Goal: Task Accomplishment & Management: Manage account settings

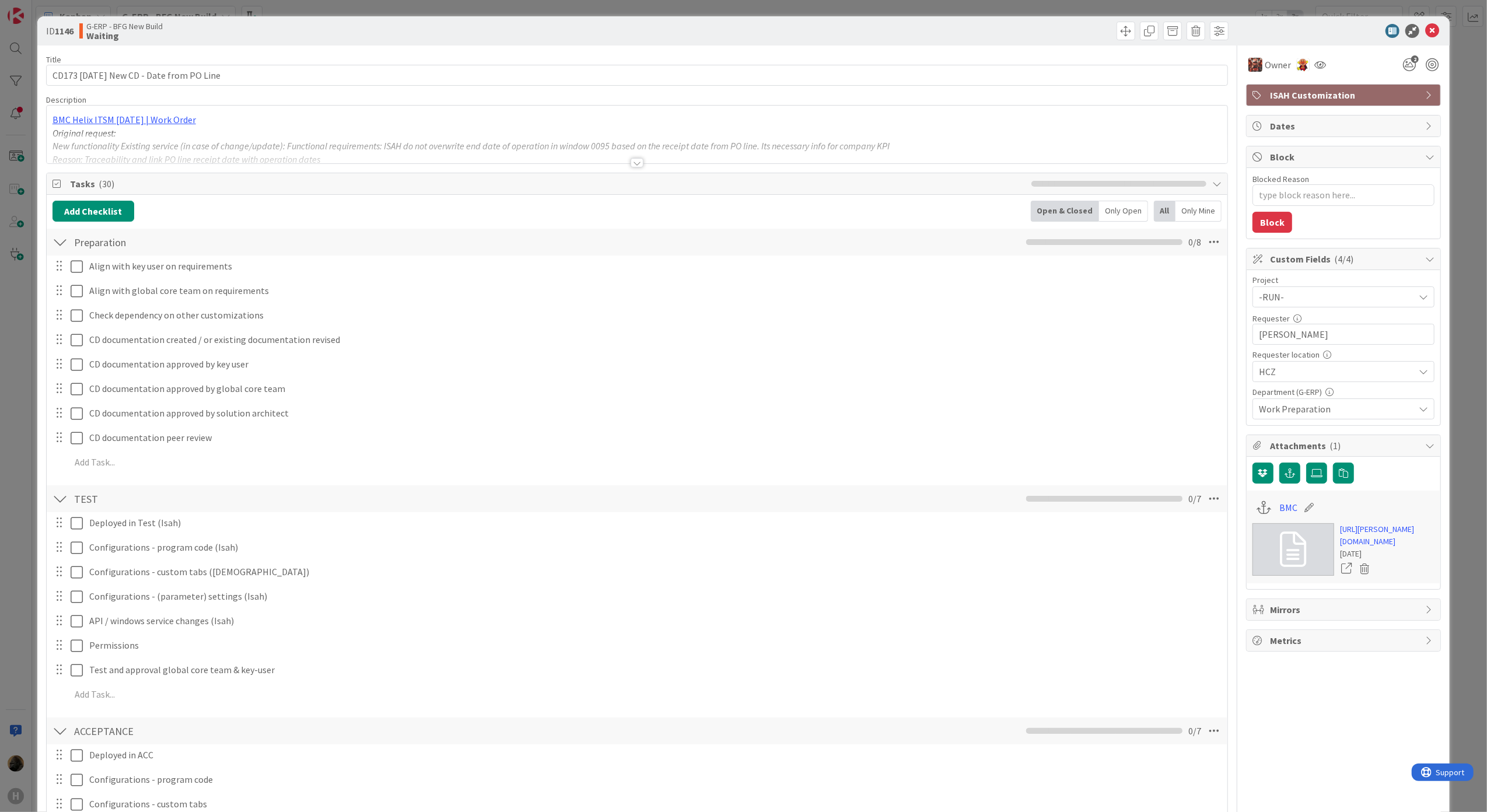
click at [5, 395] on div "ID 1146 G-ERP - BFG New Build Waiting Title 40 / 128 CD173 [DATE] New CD - Date…" at bounding box center [744, 406] width 1487 height 812
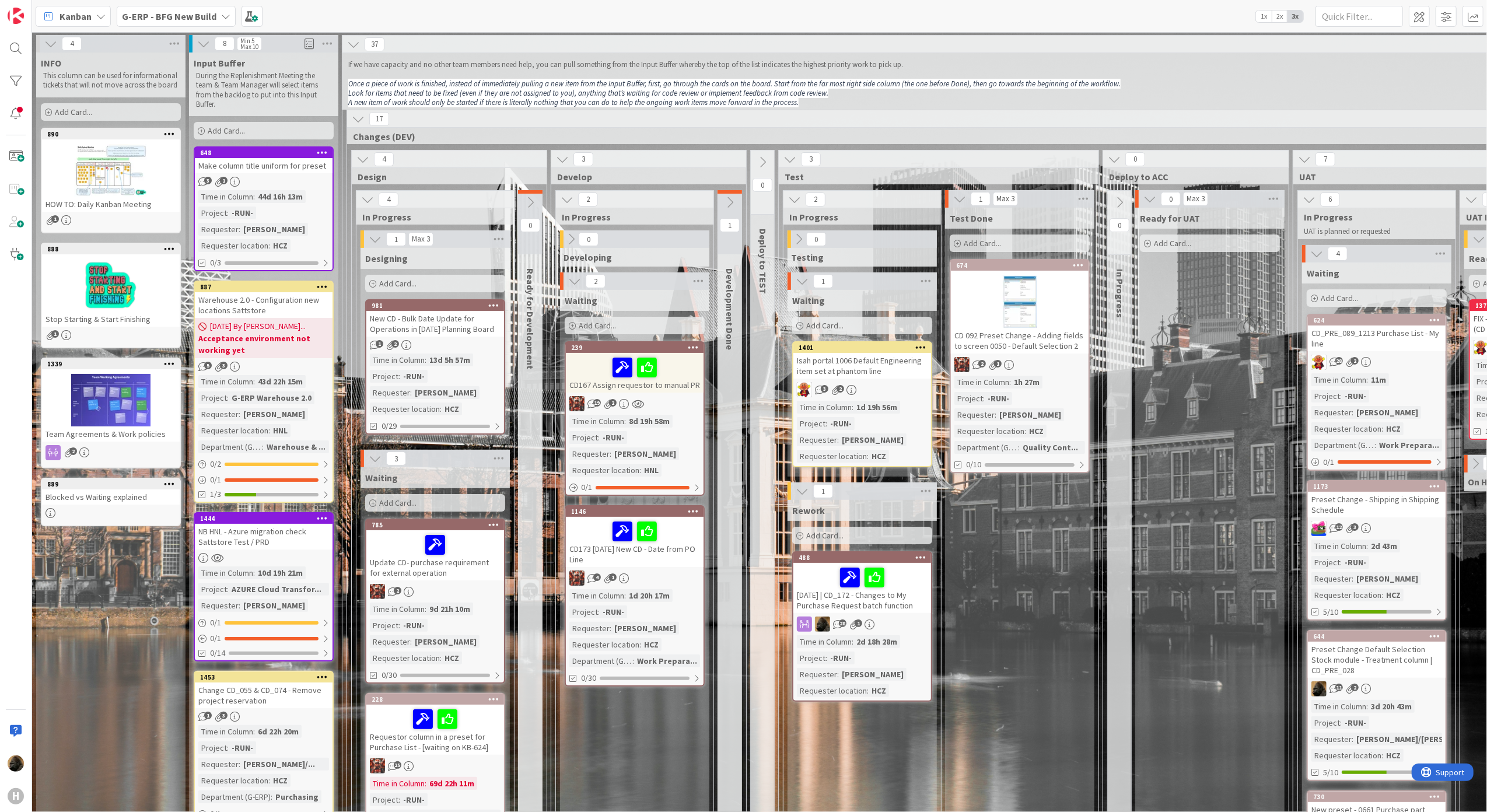
click at [448, 328] on div "New CD - Bulk Date Update for Operations in [DATE] Planning Board" at bounding box center [435, 324] width 138 height 25
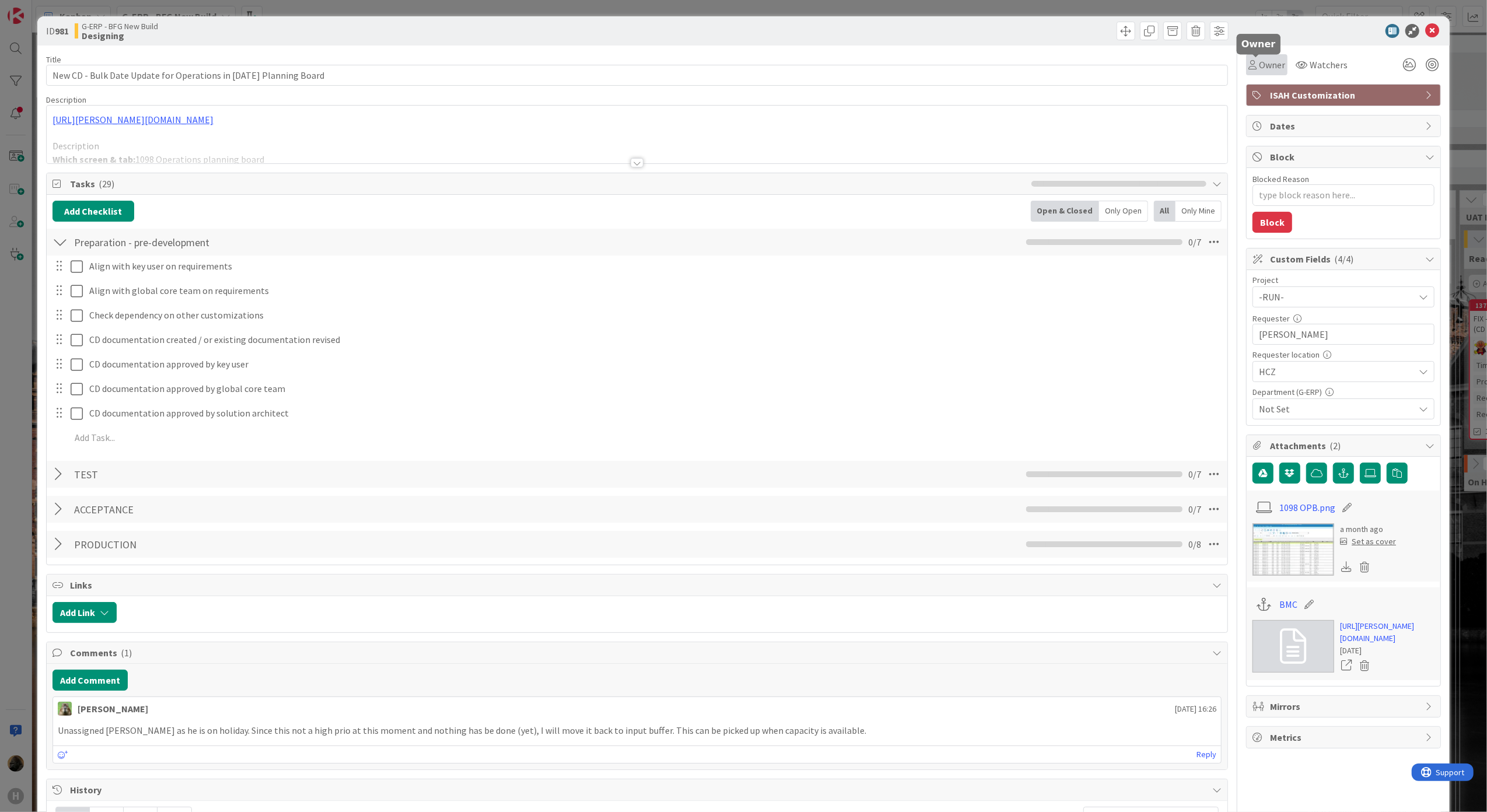
click at [1259, 67] on span "Owner" at bounding box center [1271, 65] width 26 height 14
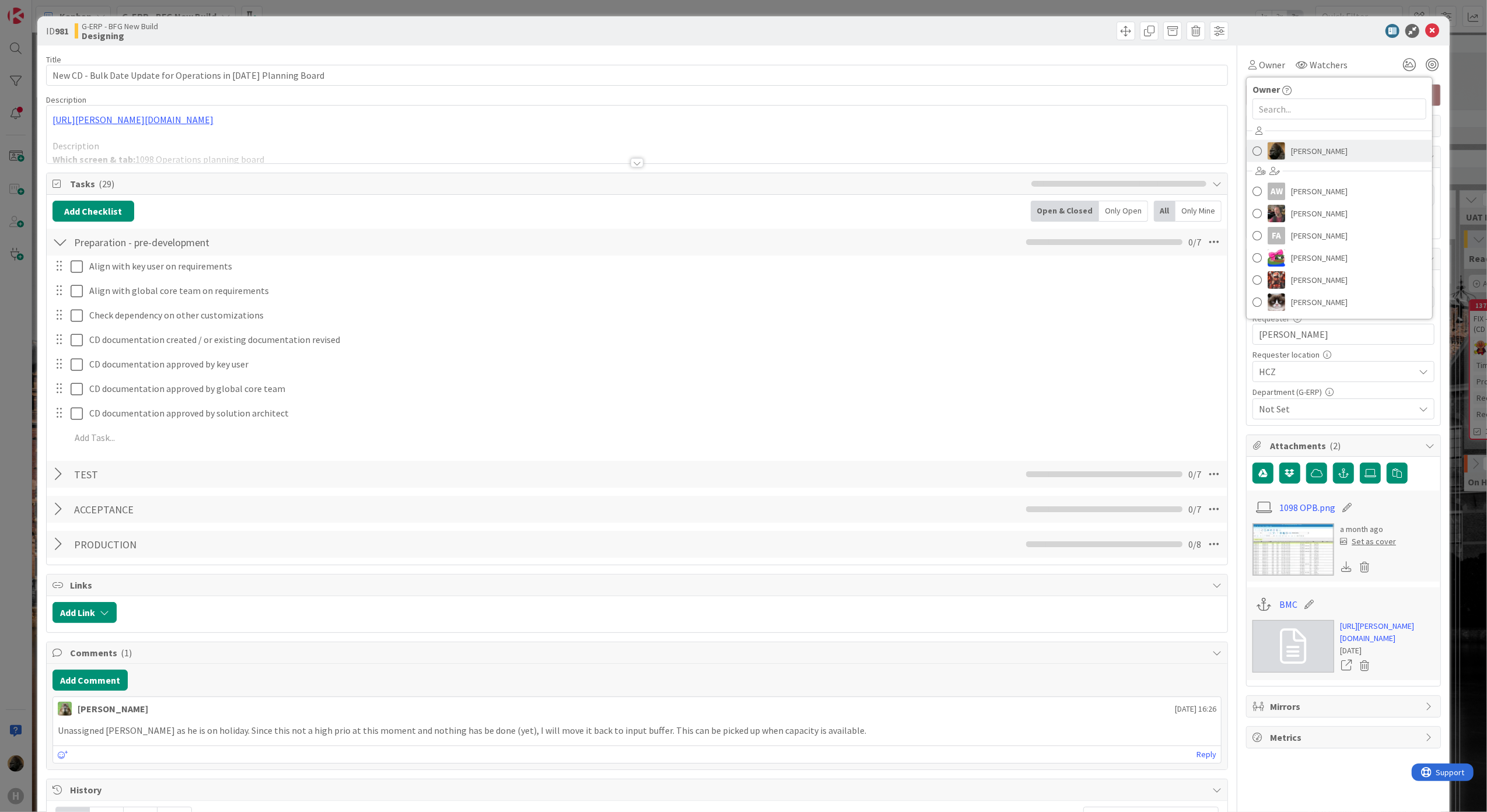
click at [1268, 146] on img at bounding box center [1276, 151] width 17 height 17
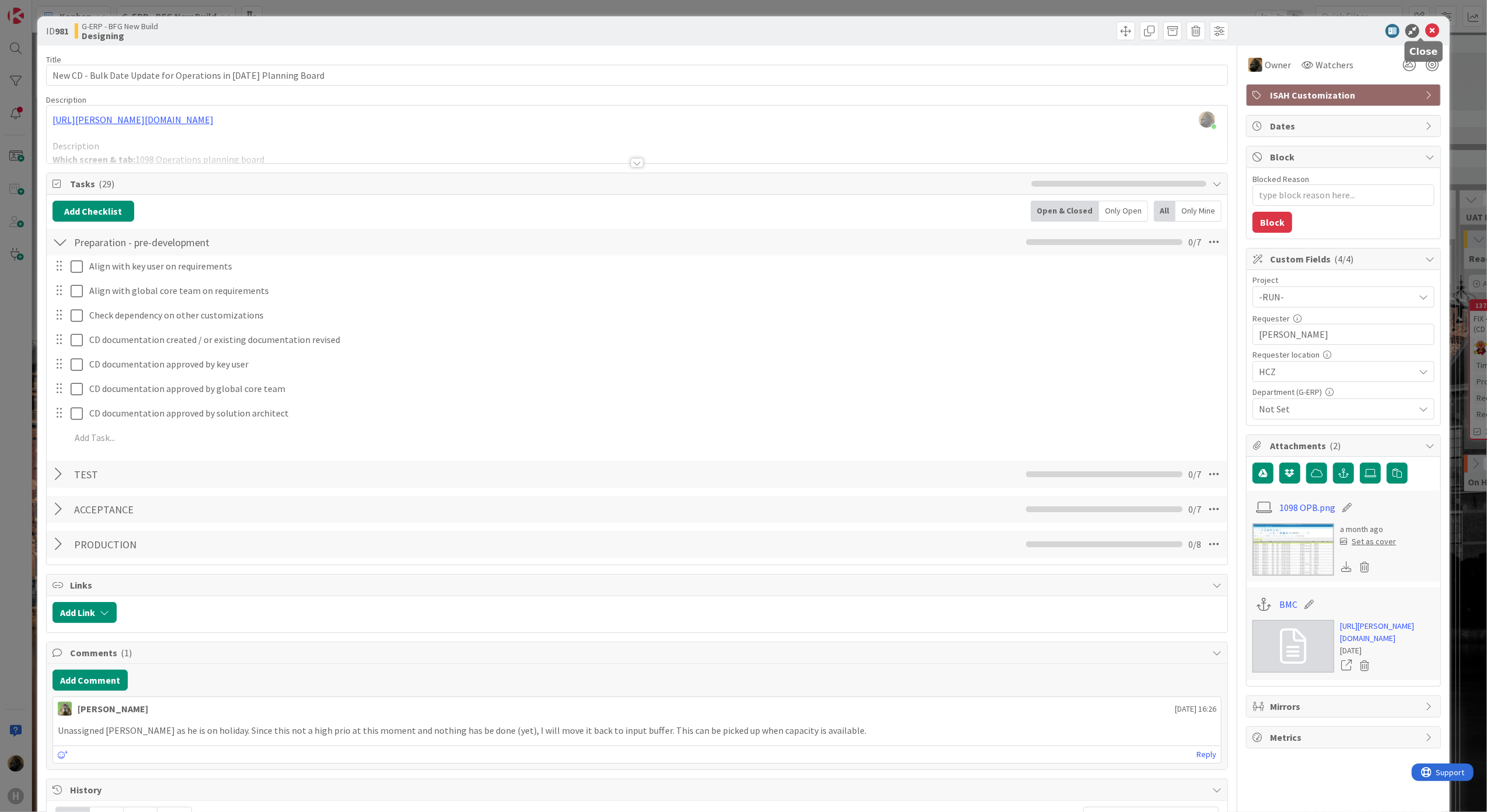
click at [1426, 32] on icon at bounding box center [1433, 32] width 14 height 14
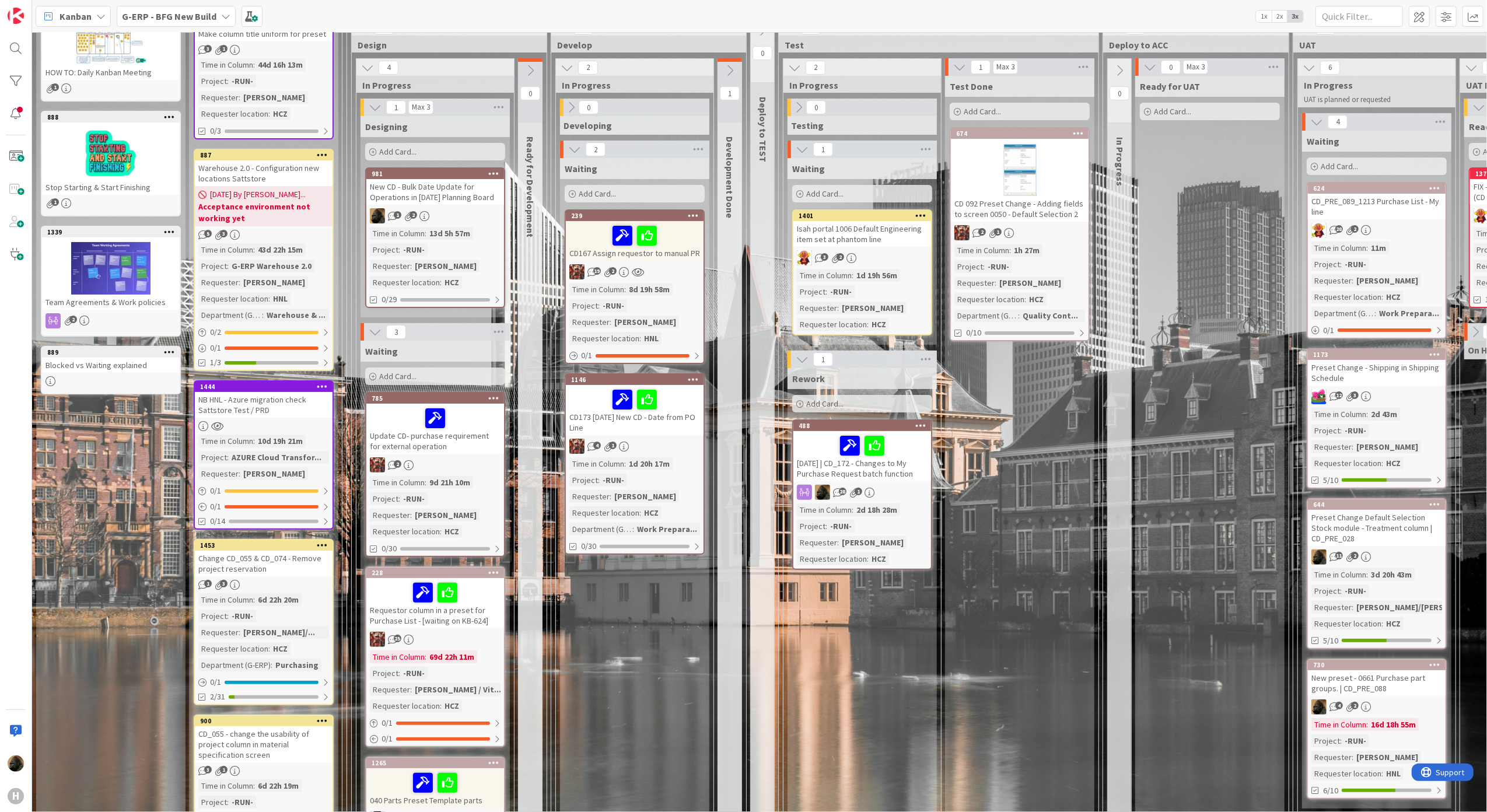
scroll to position [155, 0]
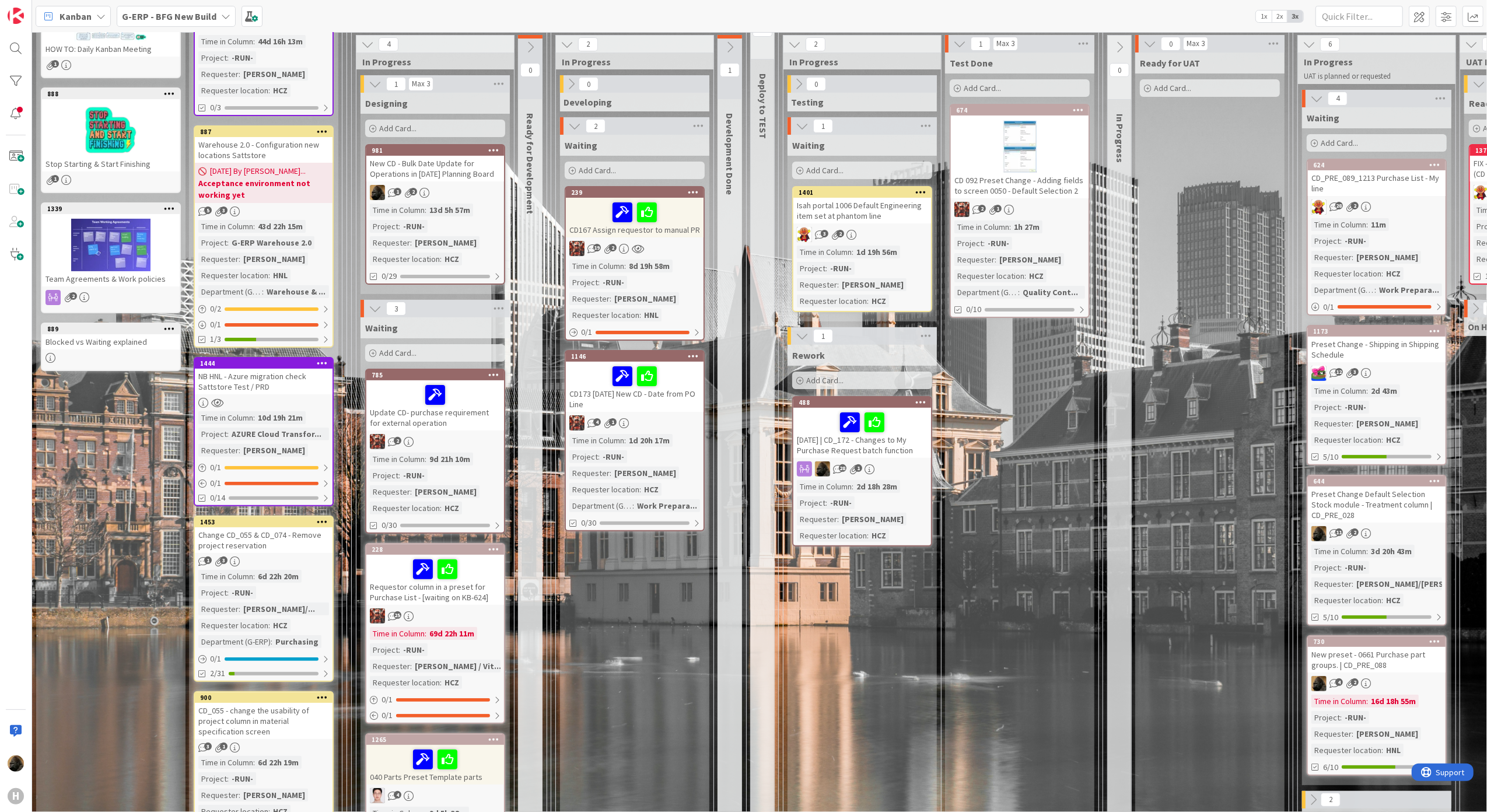
click at [280, 383] on div "NB HNL - Azure migration check Sattstore Test / PRD" at bounding box center [263, 382] width 138 height 25
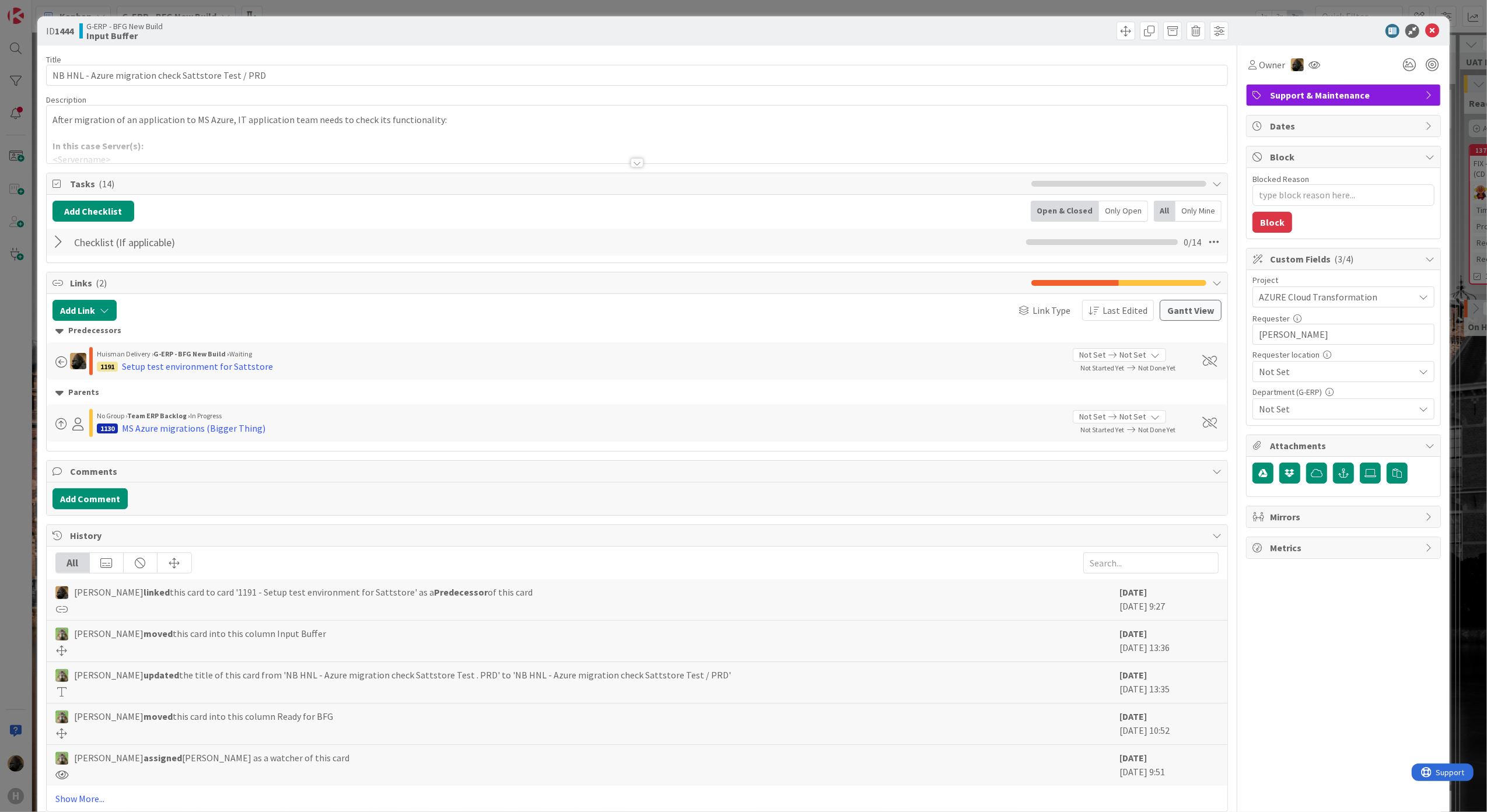
click at [59, 243] on div at bounding box center [60, 242] width 15 height 21
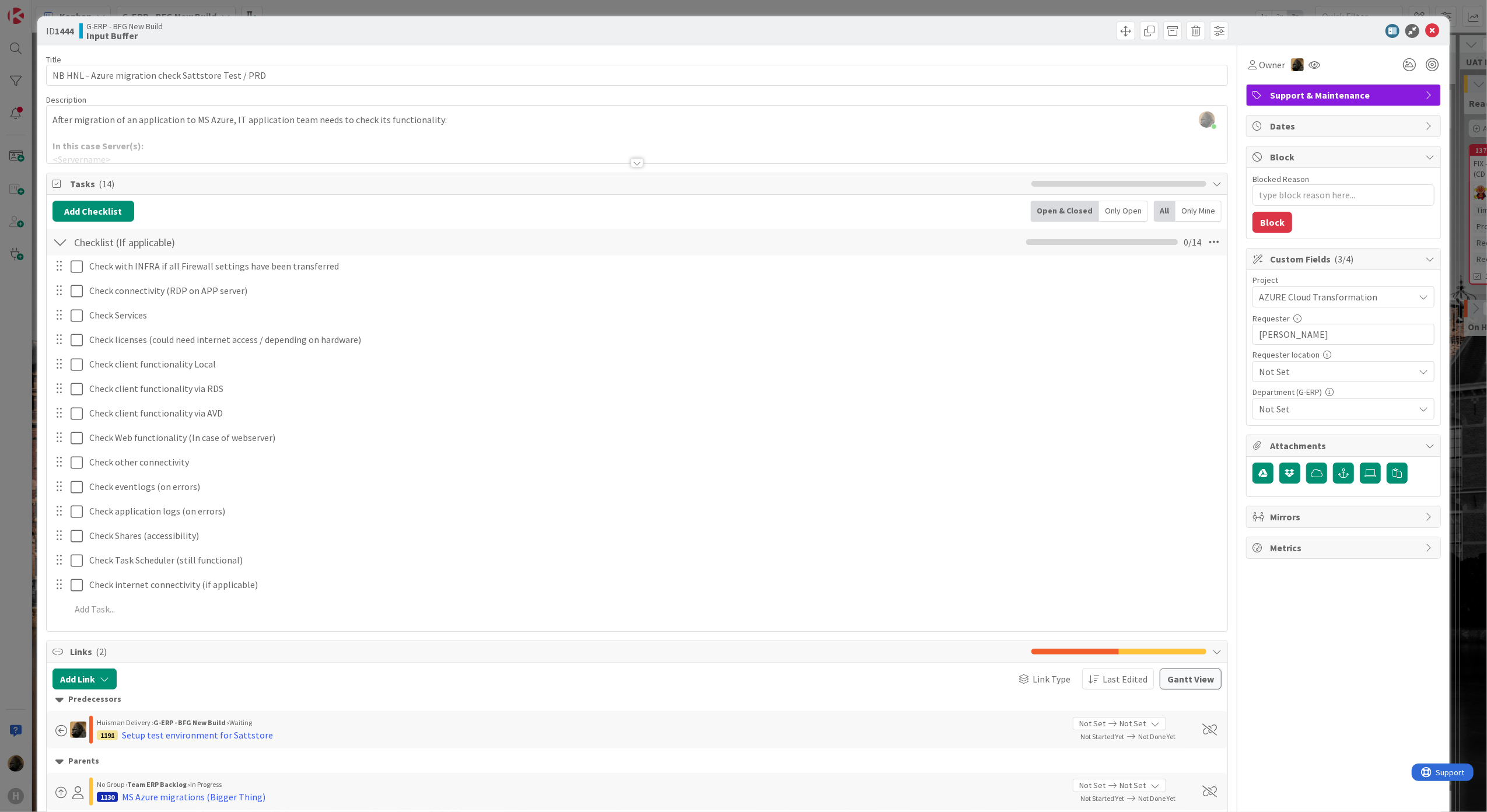
click at [57, 243] on div at bounding box center [60, 242] width 15 height 21
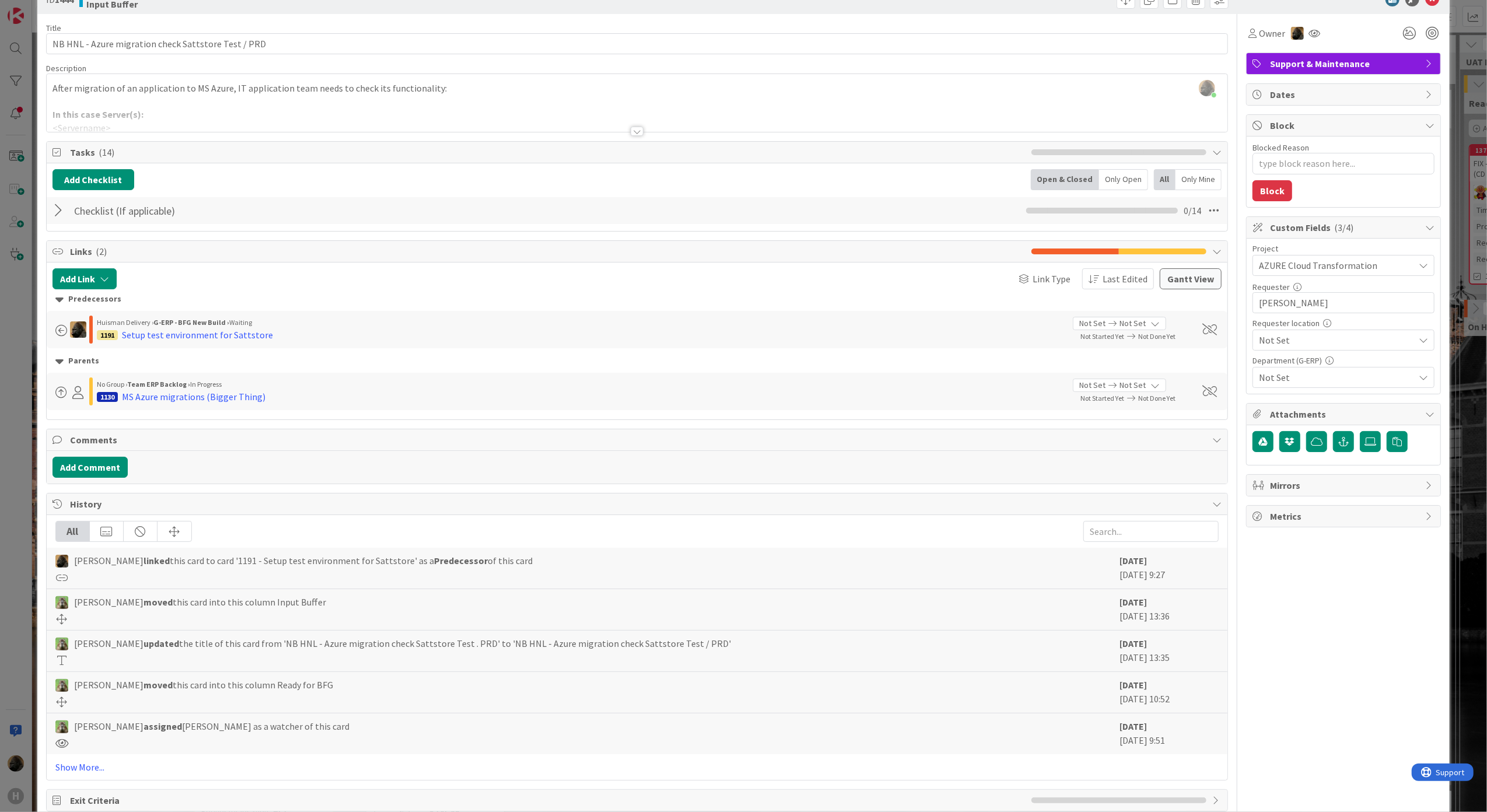
scroll to position [62, 0]
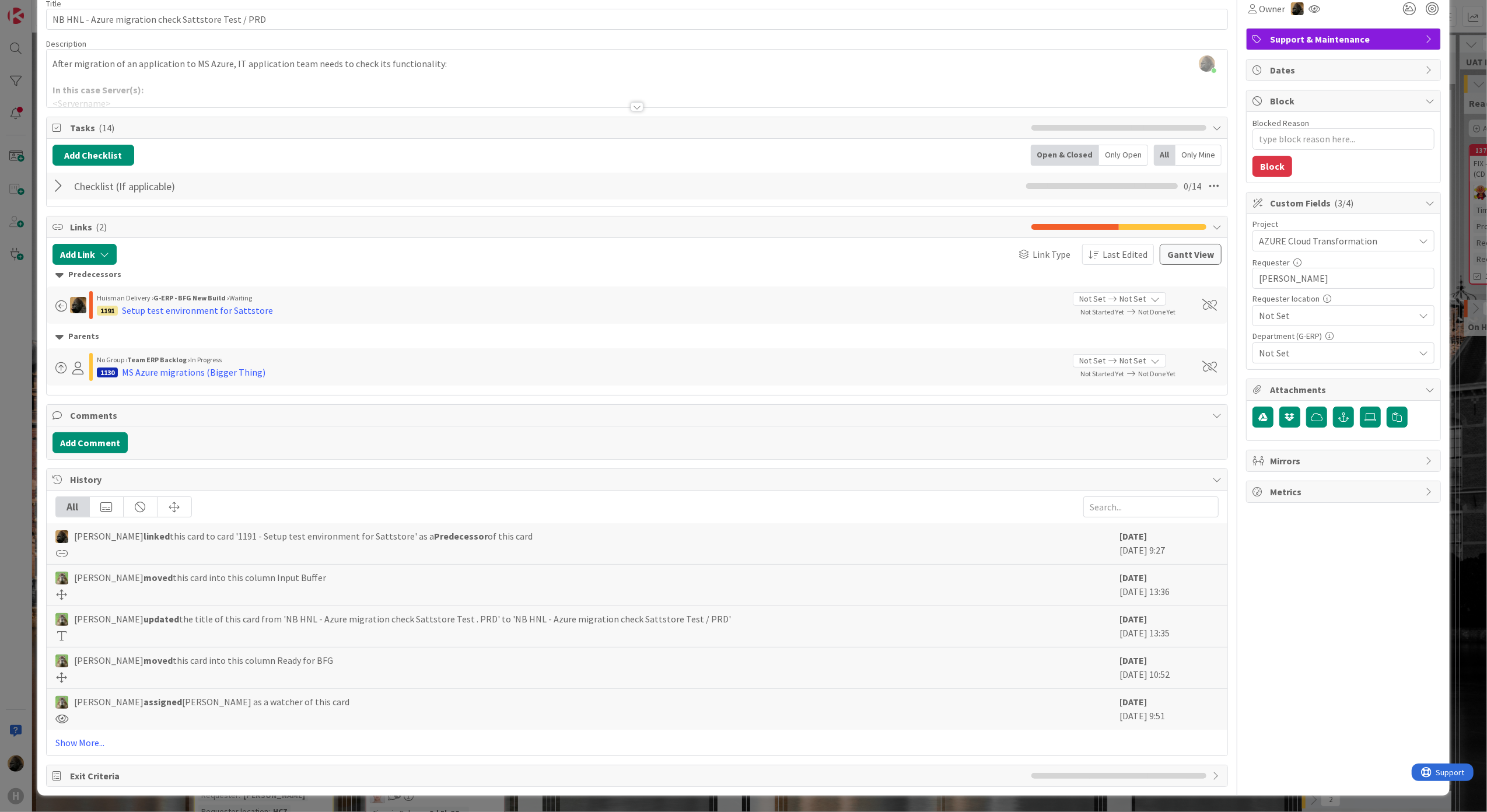
click at [13, 383] on div "ID 1444 G-ERP - BFG New Build Input Buffer Title 51 / 128 NB HNL - Azure migrat…" at bounding box center [744, 406] width 1487 height 812
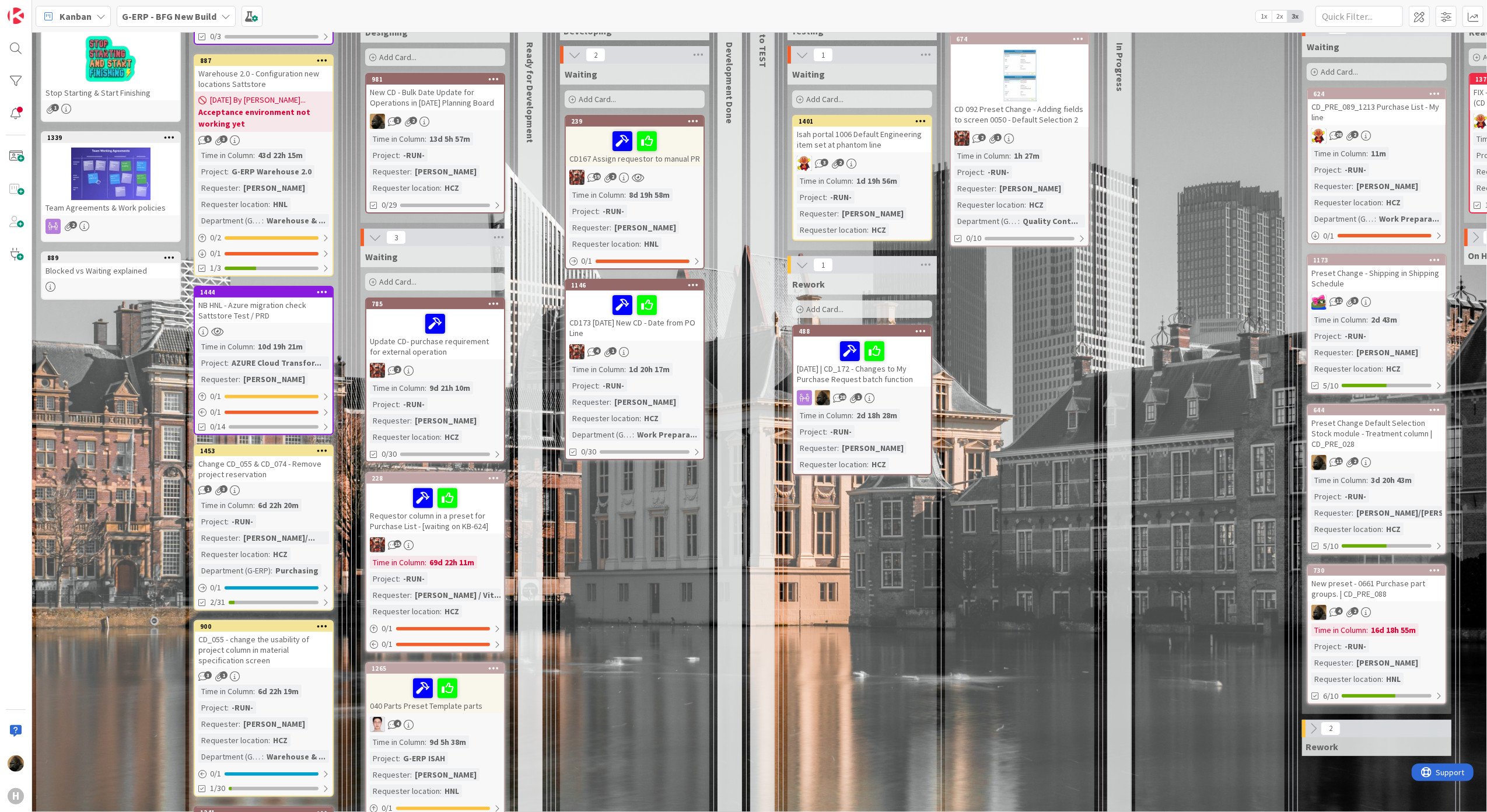
scroll to position [311, 0]
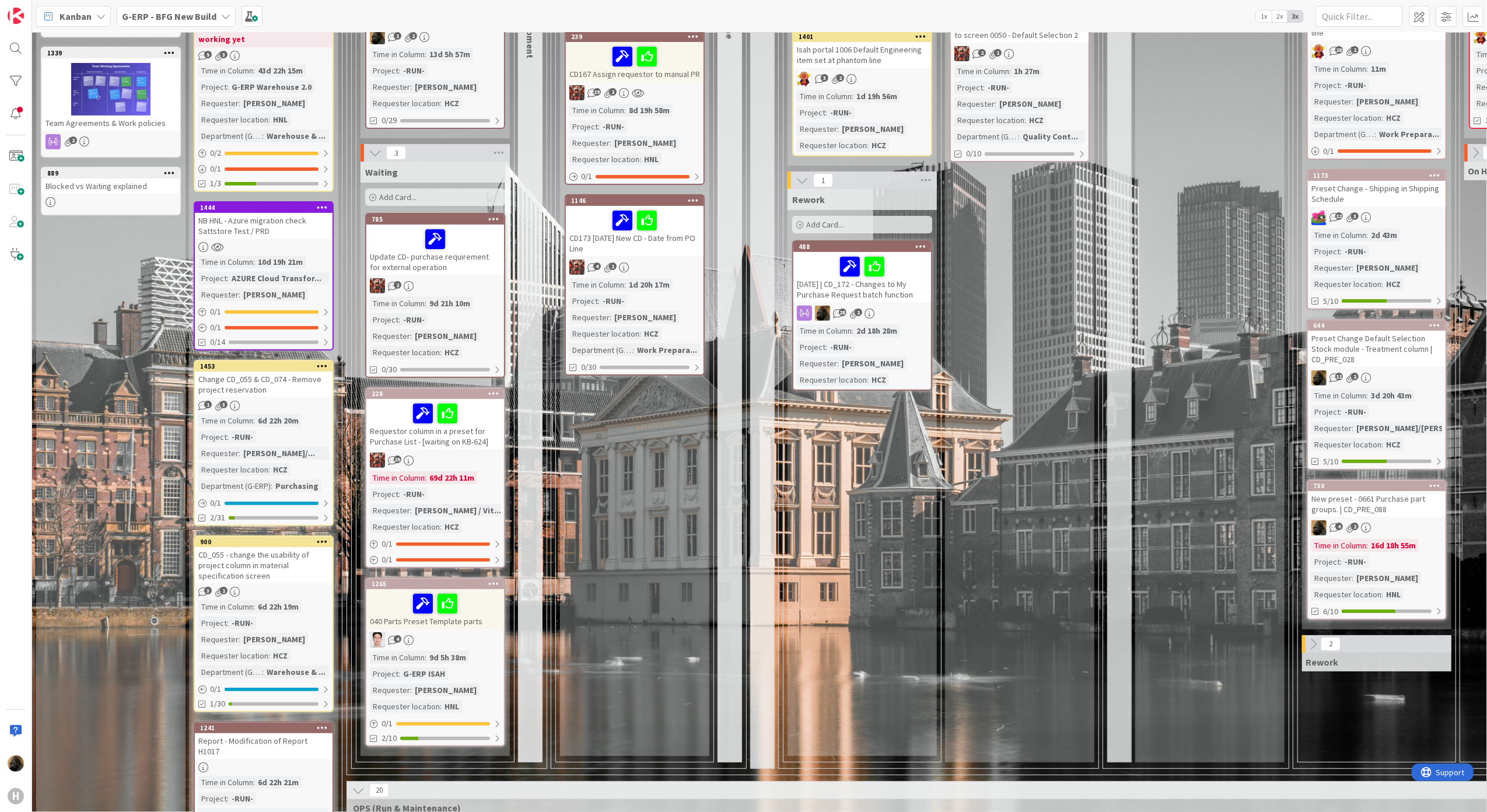
click at [296, 383] on div "Change CD_055 & CD_074 - Remove project reservation" at bounding box center [263, 384] width 138 height 25
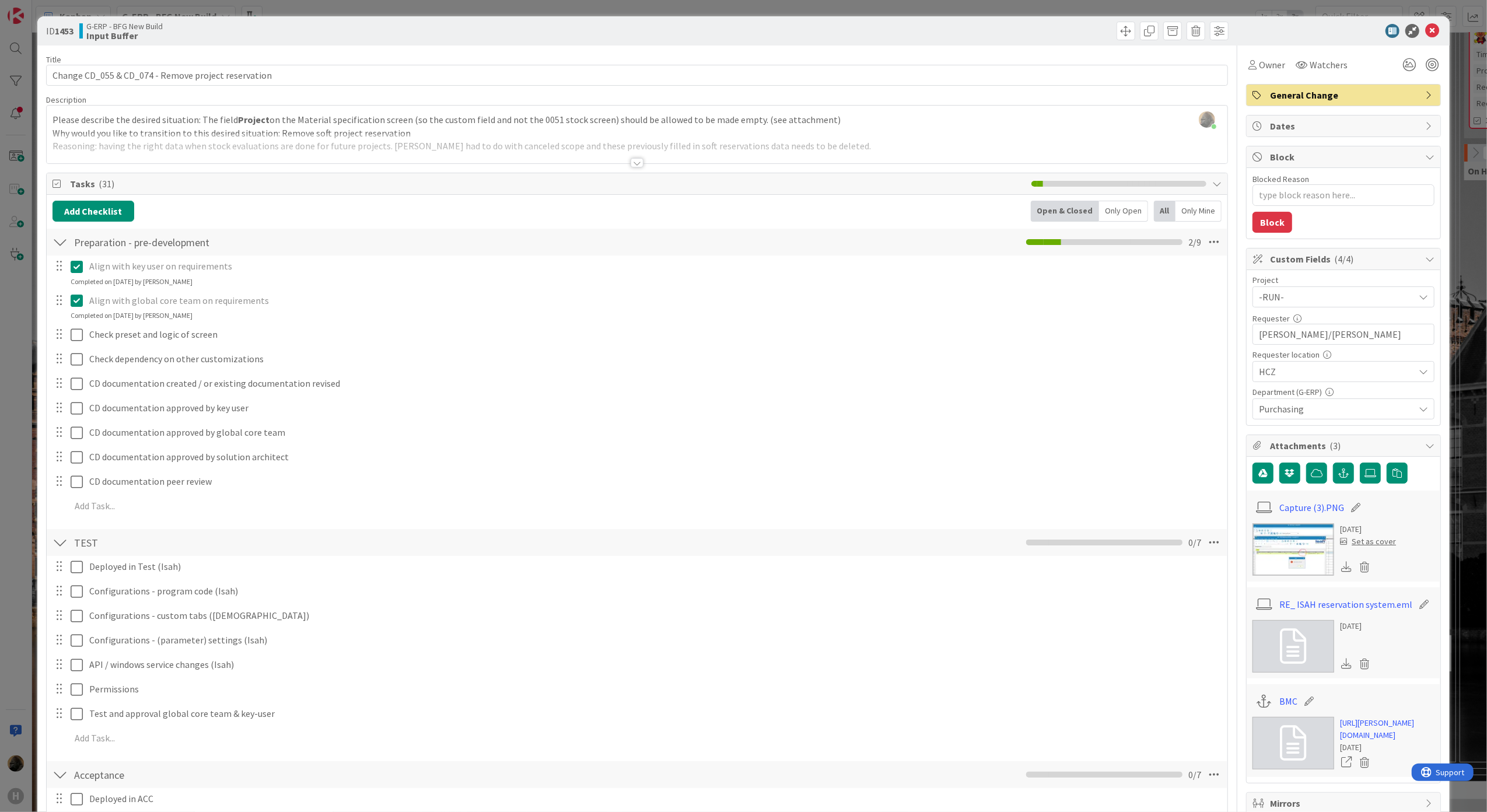
click at [631, 168] on div at bounding box center [637, 162] width 13 height 9
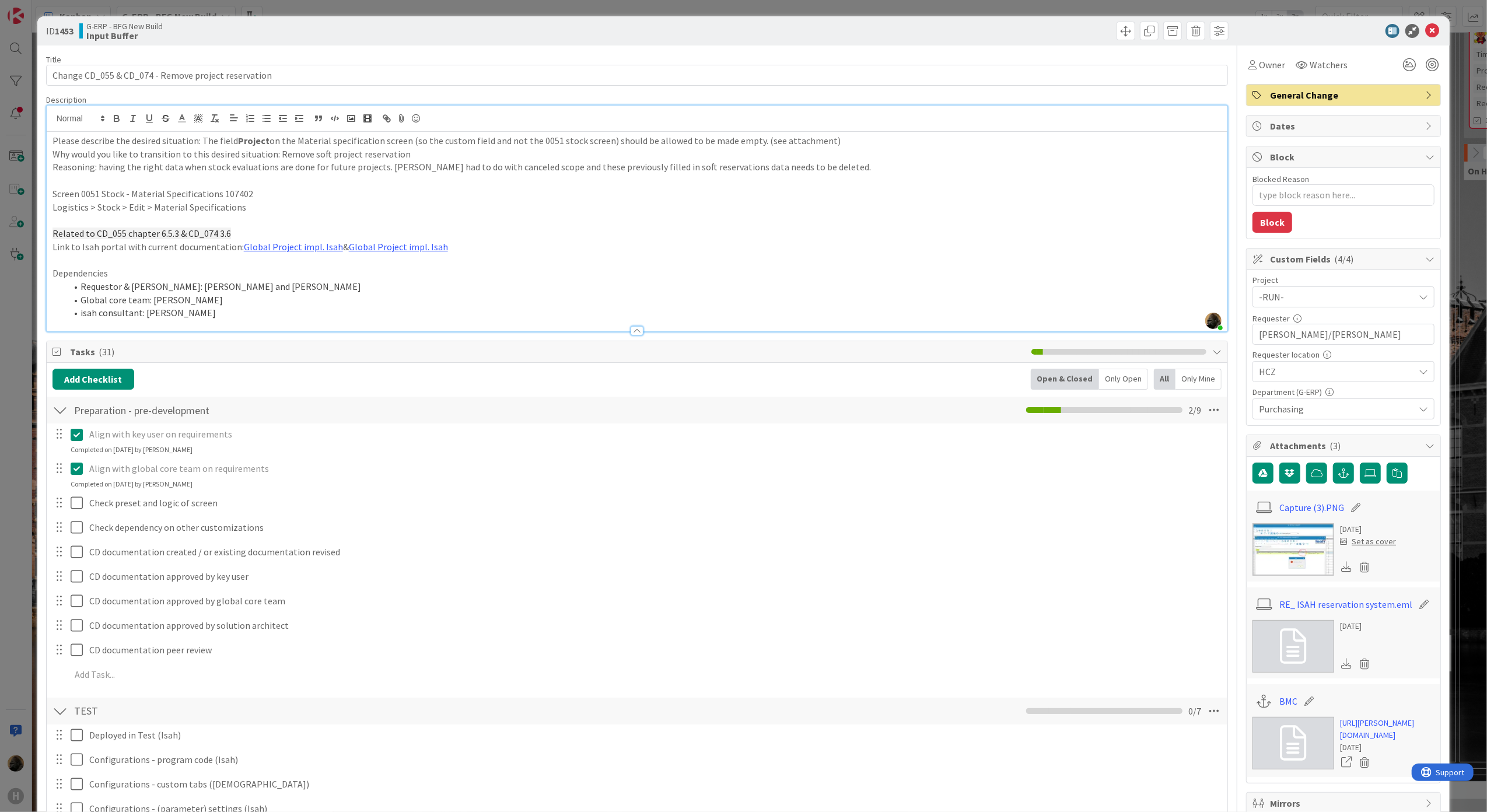
click at [491, 232] on p "Related to CD_055 chapter 6.5.3 & CD_074 3.6" at bounding box center [637, 234] width 1169 height 14
click at [491, 199] on p "Screen 0051 Stock - Material Specifications 107402" at bounding box center [637, 194] width 1169 height 14
click at [491, 192] on p "Screen 0051 Stock - Material Specifications 107402" at bounding box center [637, 194] width 1169 height 14
click at [491, 188] on p "Screen 0051 Stock - Material Specifications 107402" at bounding box center [637, 194] width 1169 height 14
click at [493, 175] on p at bounding box center [637, 180] width 1169 height 14
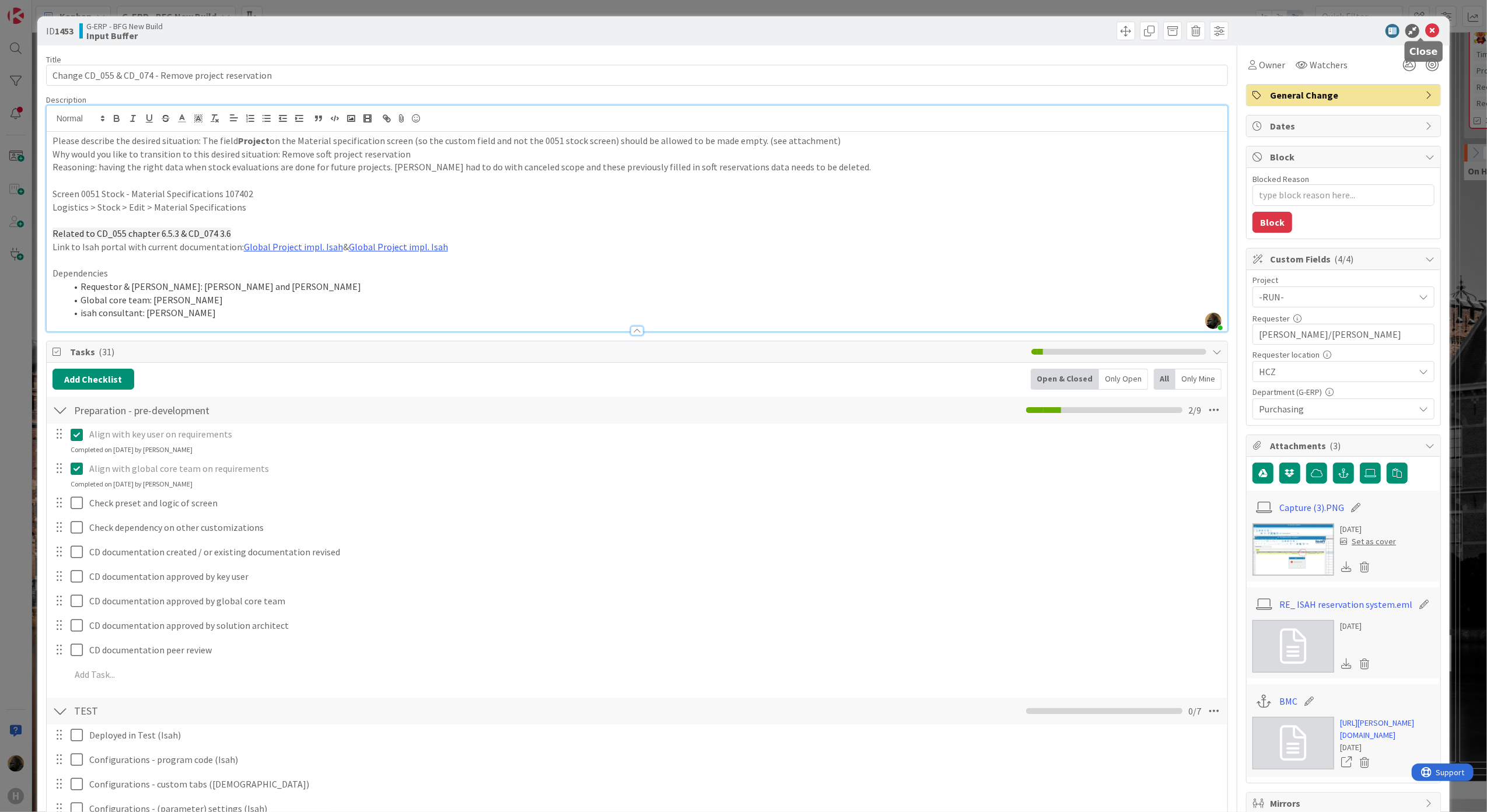
click at [1426, 32] on icon at bounding box center [1433, 32] width 14 height 14
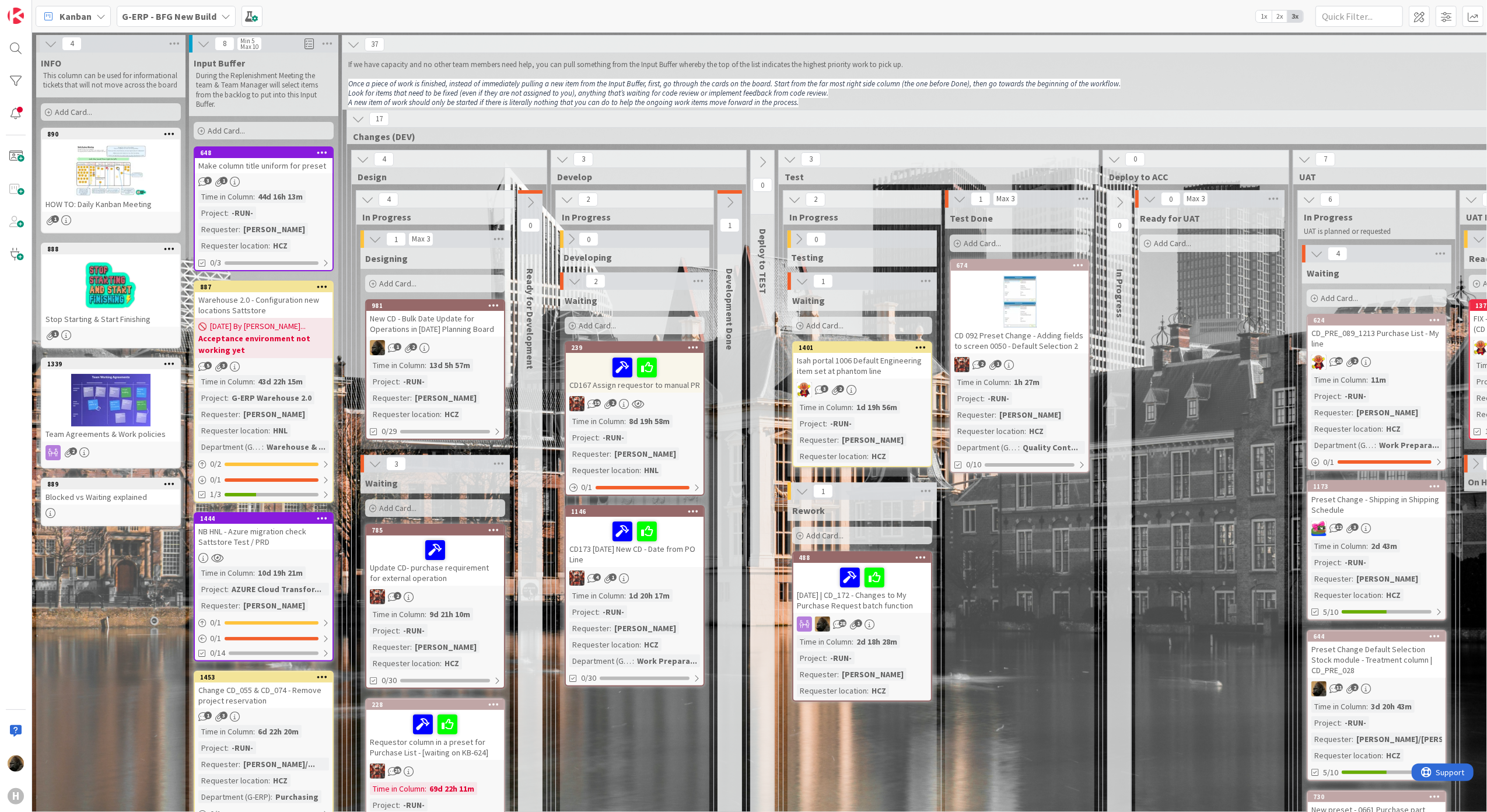
click at [442, 326] on div "New CD - Bulk Date Update for Operations in [DATE] Planning Board" at bounding box center [435, 324] width 138 height 25
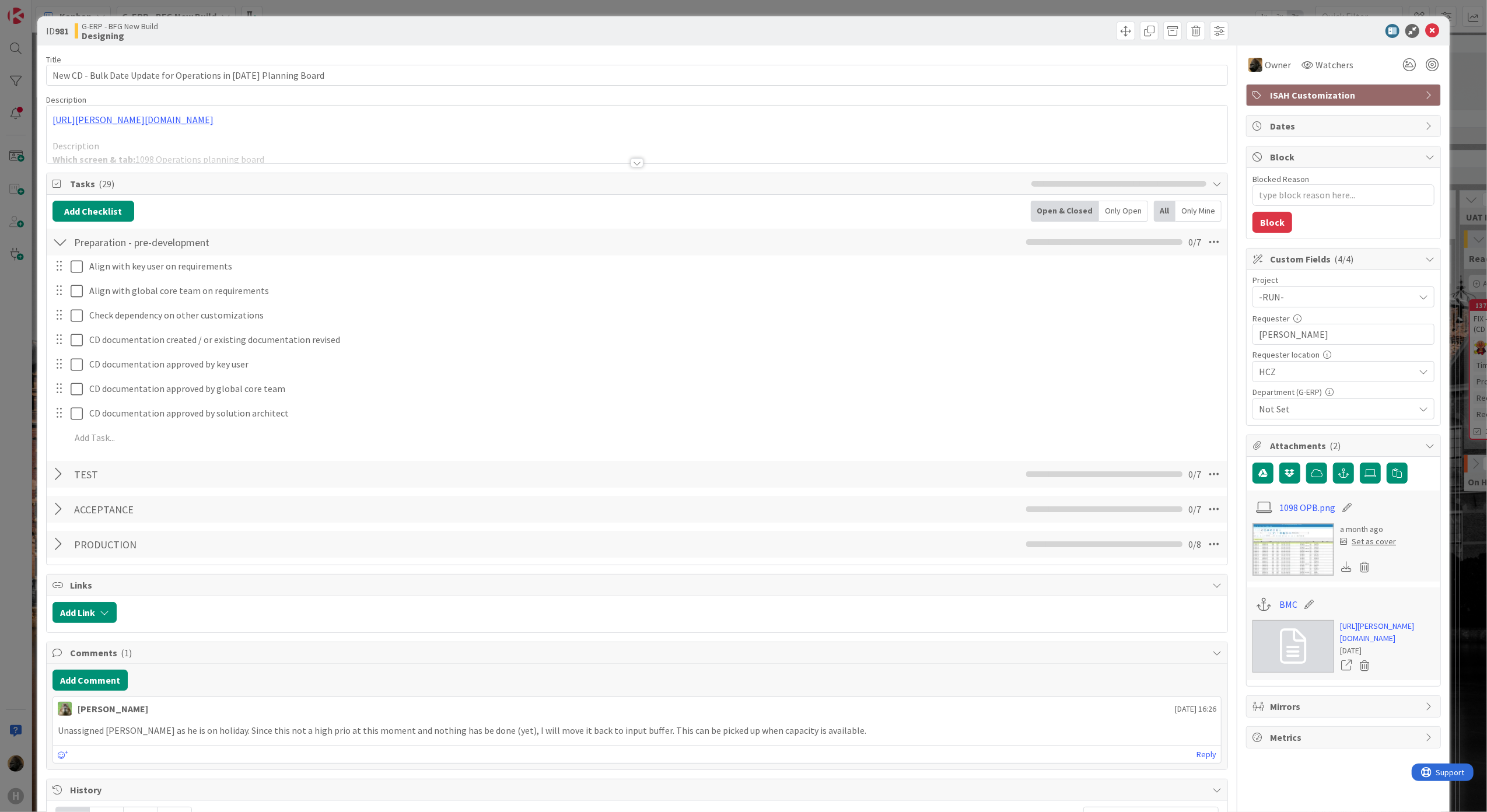
type textarea "x"
click at [1426, 32] on icon at bounding box center [1433, 32] width 14 height 14
